Goal: Information Seeking & Learning: Learn about a topic

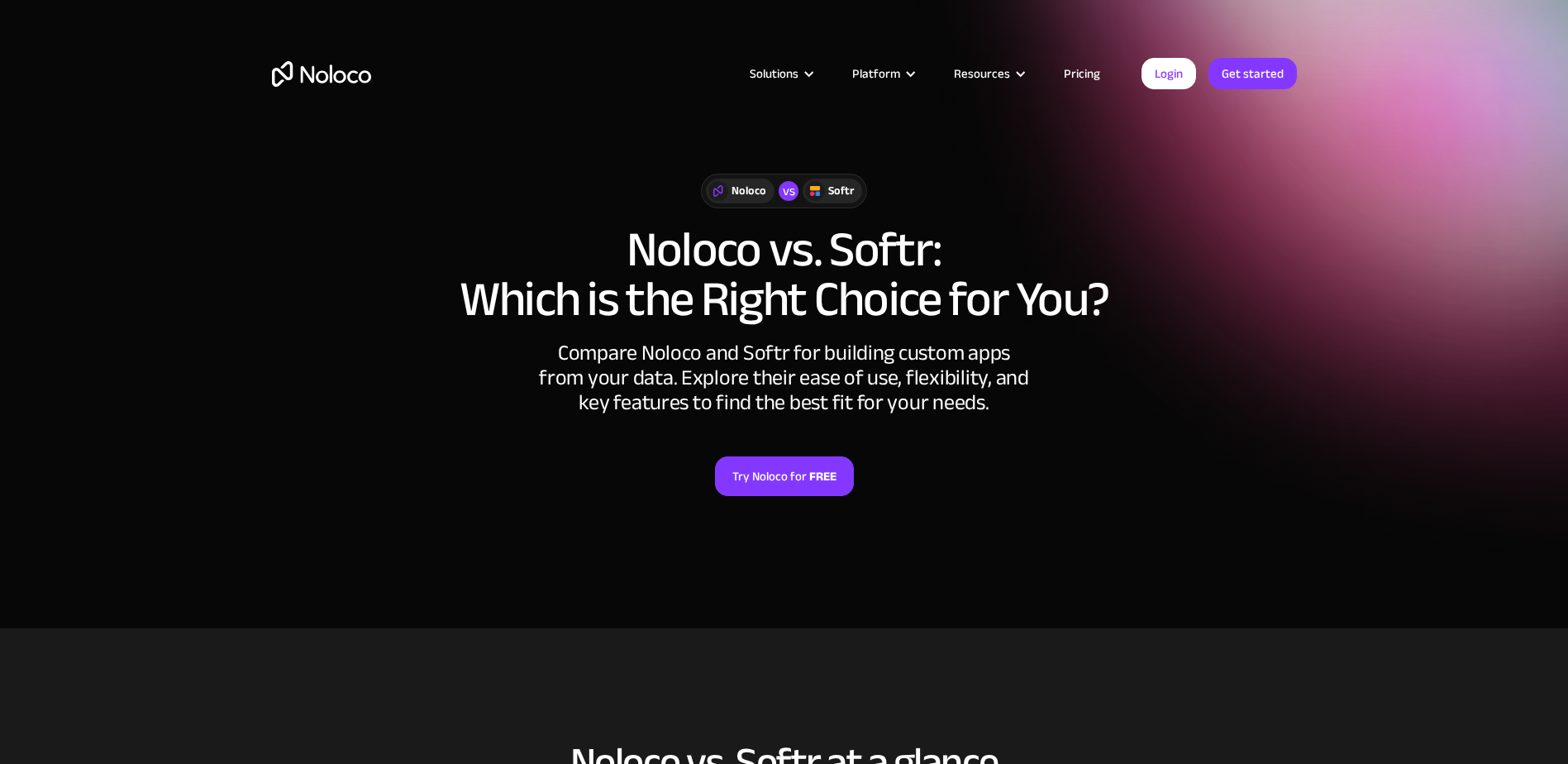
click at [1069, 69] on link "Pricing" at bounding box center [1082, 74] width 77 height 21
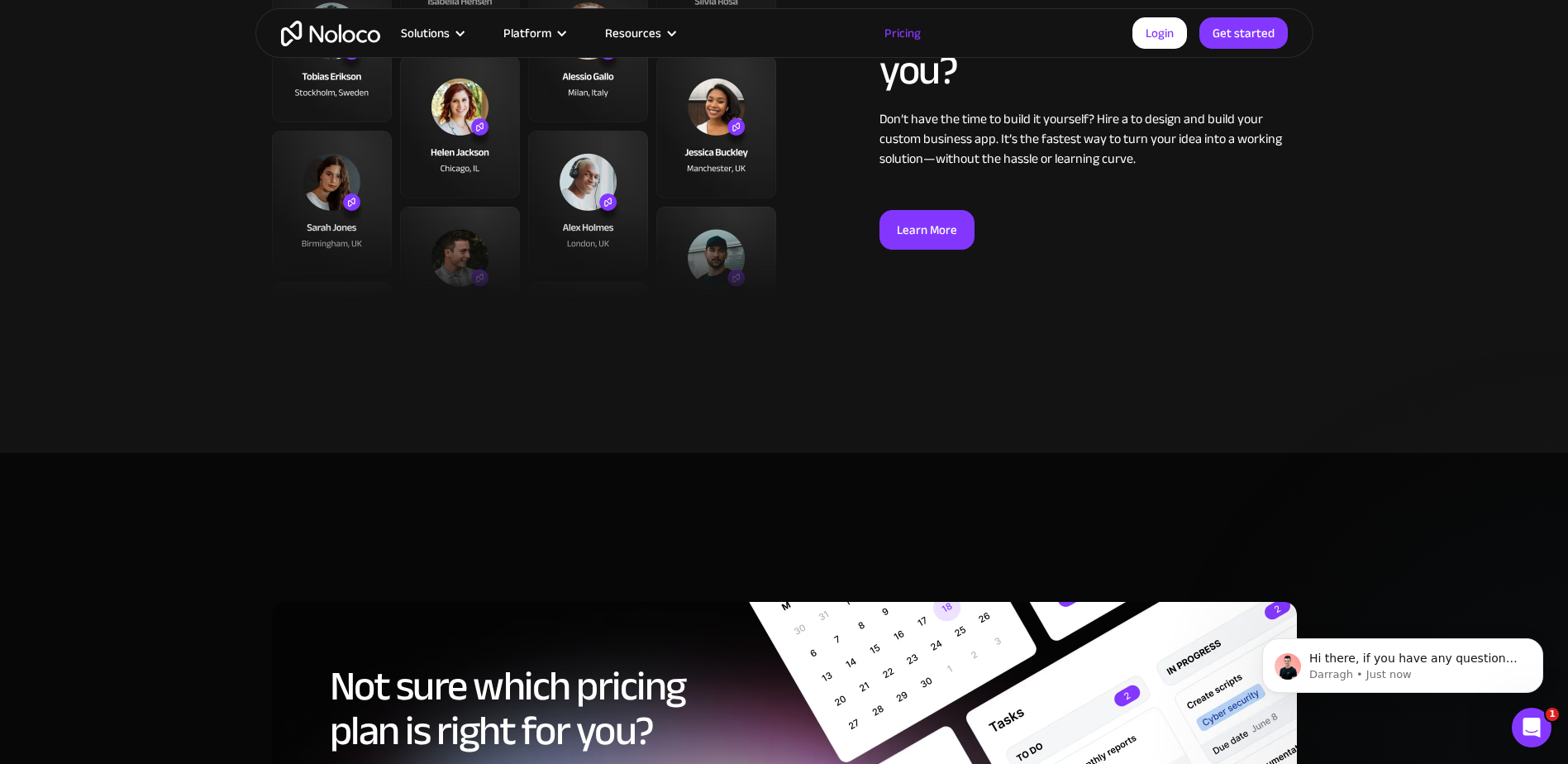
scroll to position [6613, 0]
